Goal: Browse casually: Explore the website without a specific task or goal

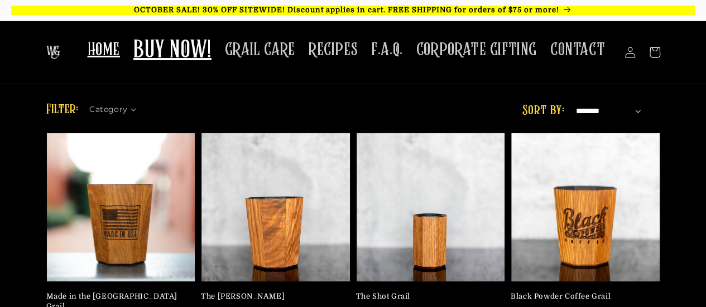
click at [110, 54] on span "HOME" at bounding box center [104, 50] width 32 height 22
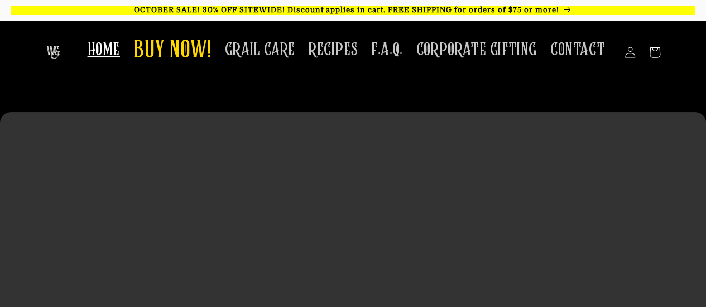
click at [50, 54] on img at bounding box center [53, 52] width 14 height 13
click at [549, 127] on video at bounding box center [353, 288] width 706 height 353
click at [500, 168] on video at bounding box center [353, 288] width 706 height 353
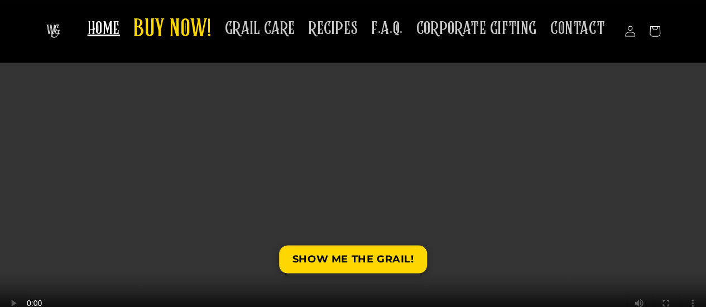
scroll to position [103, 0]
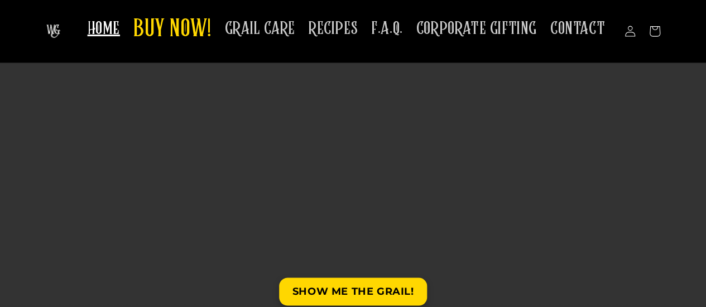
click at [429, 151] on video at bounding box center [353, 185] width 706 height 353
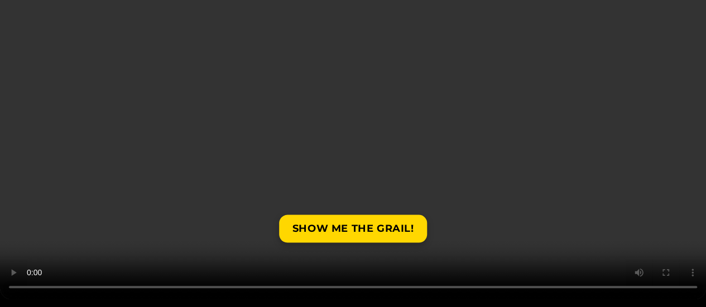
scroll to position [184, 0]
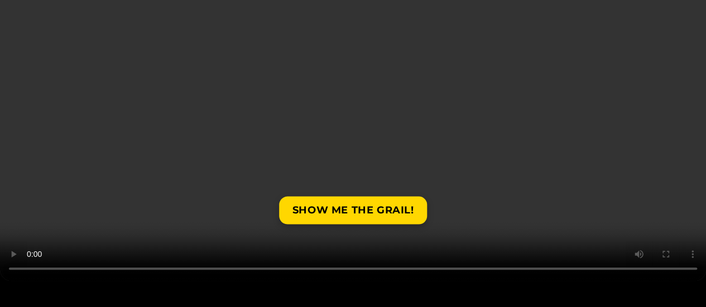
click at [549, 209] on video at bounding box center [353, 104] width 706 height 353
click at [355, 104] on video at bounding box center [353, 104] width 706 height 353
drag, startPoint x: 259, startPoint y: 177, endPoint x: 460, endPoint y: 217, distance: 204.8
click at [460, 217] on video at bounding box center [353, 104] width 706 height 353
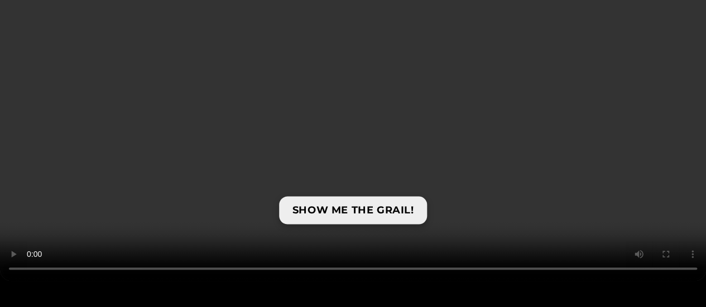
drag, startPoint x: 448, startPoint y: 220, endPoint x: 282, endPoint y: 198, distance: 167.6
click at [282, 198] on div "SHOW ME THE GRAIL!" at bounding box center [353, 104] width 706 height 353
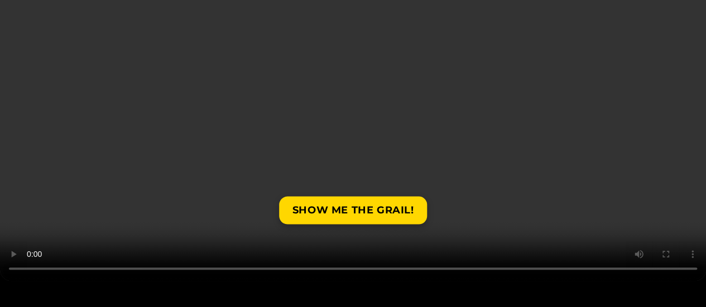
drag, startPoint x: 338, startPoint y: 104, endPoint x: 245, endPoint y: 109, distance: 92.7
click at [245, 109] on video at bounding box center [353, 104] width 706 height 353
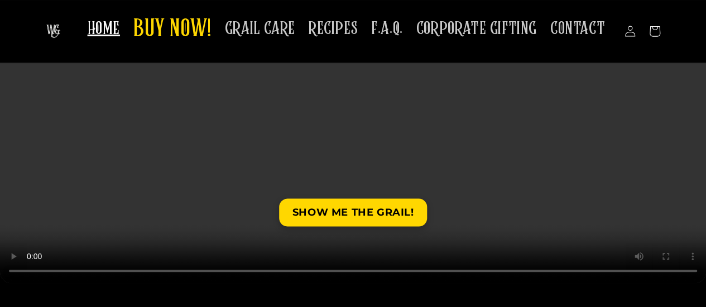
scroll to position [0, 0]
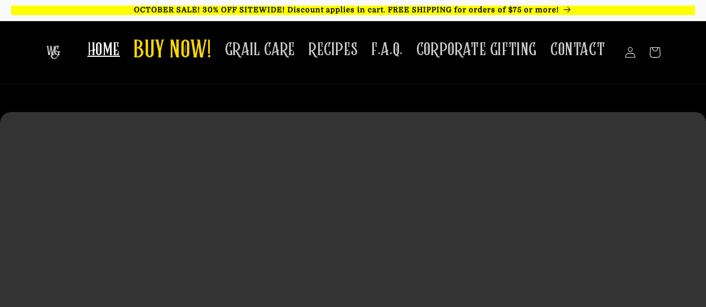
click at [116, 55] on span "HOME" at bounding box center [104, 50] width 32 height 22
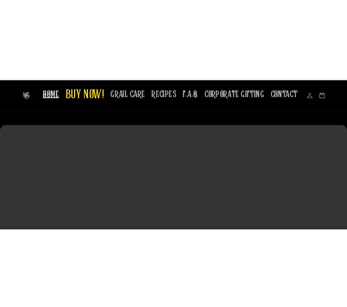
scroll to position [2, 0]
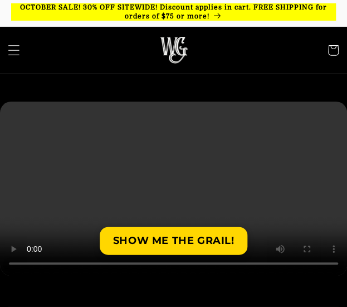
click at [11, 55] on icon "Menu" at bounding box center [14, 50] width 12 height 12
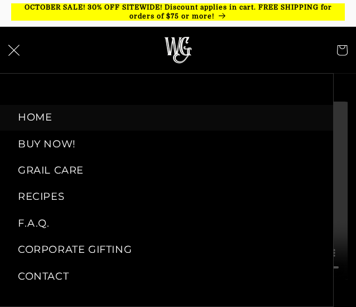
click at [10, 46] on icon "Menu" at bounding box center [13, 50] width 11 height 11
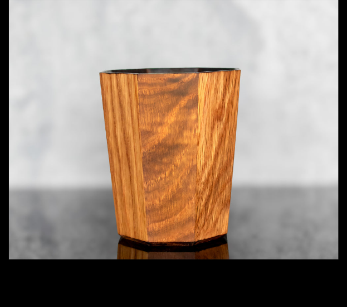
scroll to position [385, 0]
